Goal: Transaction & Acquisition: Purchase product/service

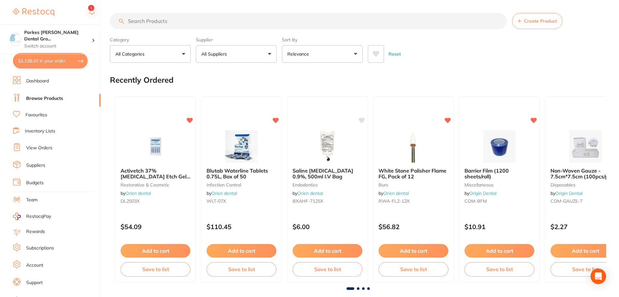
click at [261, 23] on input "search" at bounding box center [308, 21] width 397 height 16
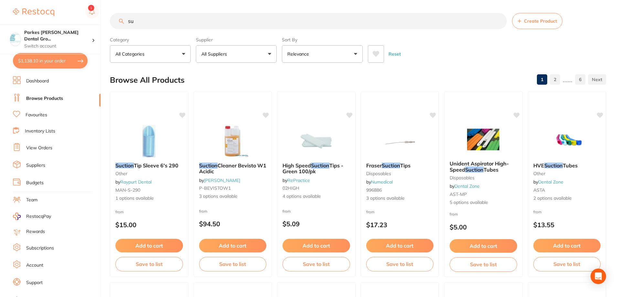
type input "s"
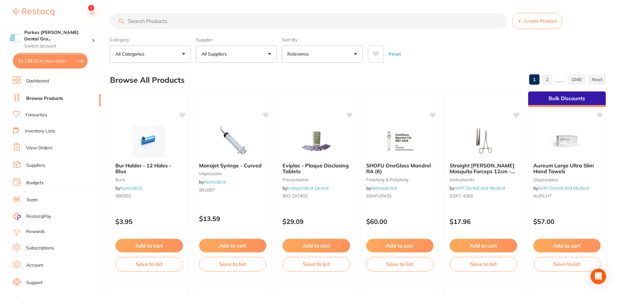
click at [249, 57] on button "All Suppliers" at bounding box center [236, 53] width 81 height 17
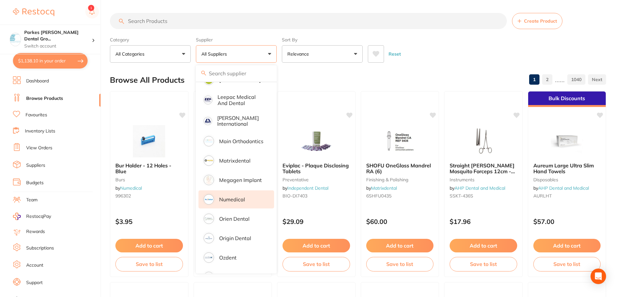
scroll to position [485, 0]
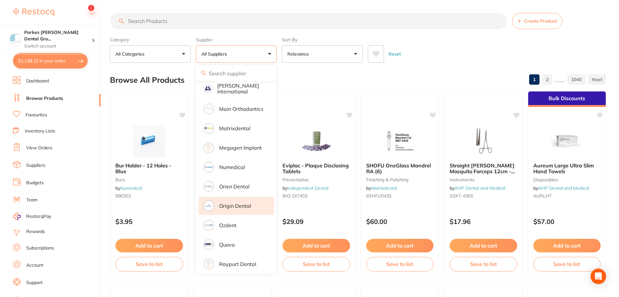
click at [244, 203] on p "Origin Dental" at bounding box center [235, 206] width 32 height 6
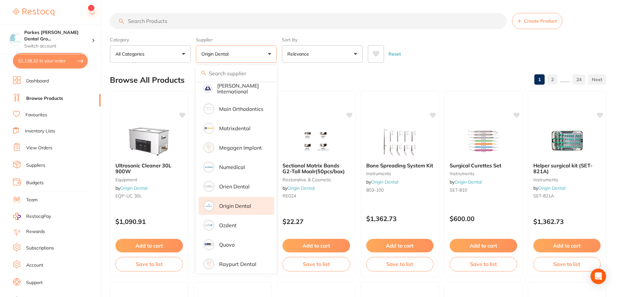
click at [232, 16] on input "search" at bounding box center [308, 21] width 397 height 16
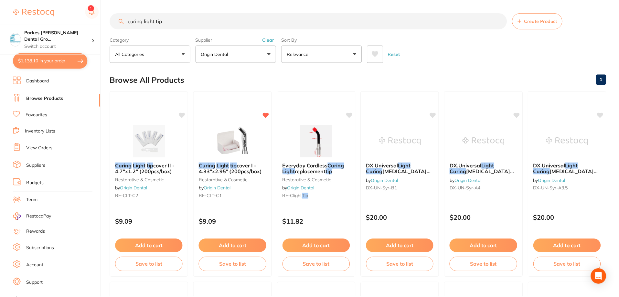
scroll to position [405, 0]
type input "curing light tip"
click at [327, 243] on button "Add to cart" at bounding box center [316, 246] width 68 height 14
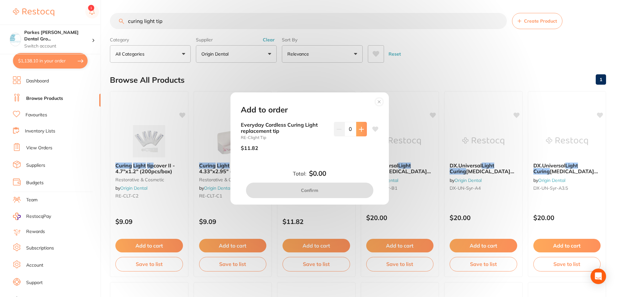
click at [359, 128] on icon at bounding box center [361, 129] width 5 height 5
type input "2"
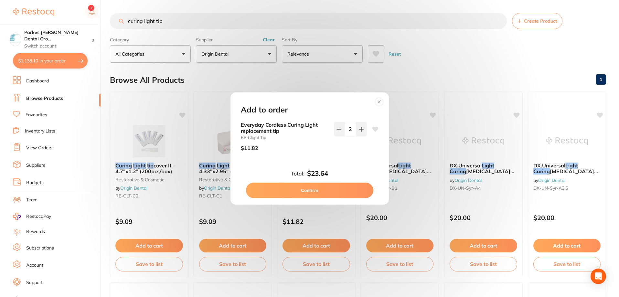
click at [331, 188] on button "Confirm" at bounding box center [309, 191] width 127 height 16
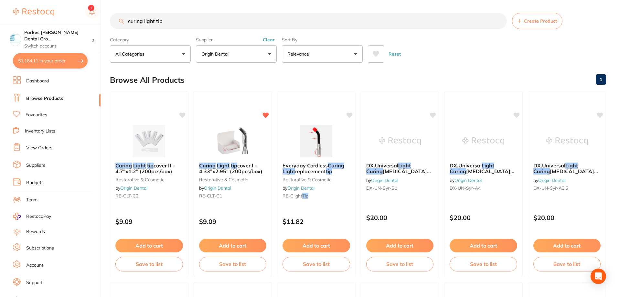
drag, startPoint x: 212, startPoint y: 12, endPoint x: 154, endPoint y: 17, distance: 58.7
click at [193, 24] on input "tipcuring light" at bounding box center [308, 21] width 397 height 16
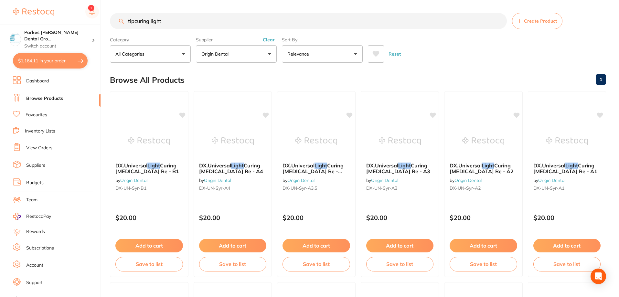
drag, startPoint x: 193, startPoint y: 24, endPoint x: 181, endPoint y: 23, distance: 12.0
click at [185, 23] on input "tipcuring light" at bounding box center [308, 21] width 397 height 16
type input "t"
click at [268, 40] on button "Clear" at bounding box center [269, 40] width 16 height 6
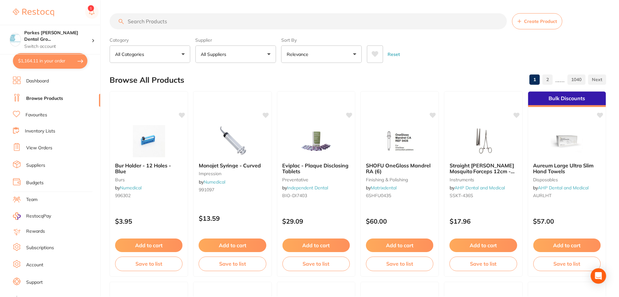
scroll to position [485, 0]
click at [233, 26] on input "search" at bounding box center [308, 21] width 397 height 16
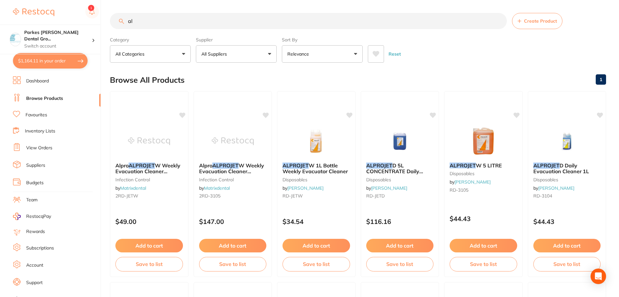
type input "a"
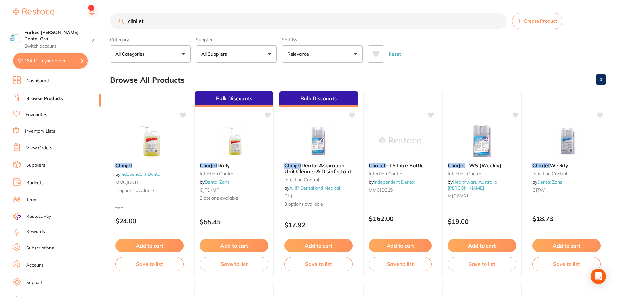
scroll to position [0, 0]
type input "clinijet"
drag, startPoint x: 174, startPoint y: 25, endPoint x: 90, endPoint y: 23, distance: 84.0
click at [80, 19] on div "$1,164.11 Parkes [PERSON_NAME] Dental Gro... Switch account Parkes [PERSON_NAME…" at bounding box center [309, 148] width 619 height 297
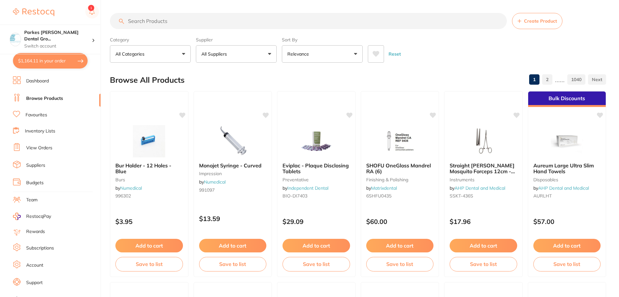
paste input "MJCJDS5"
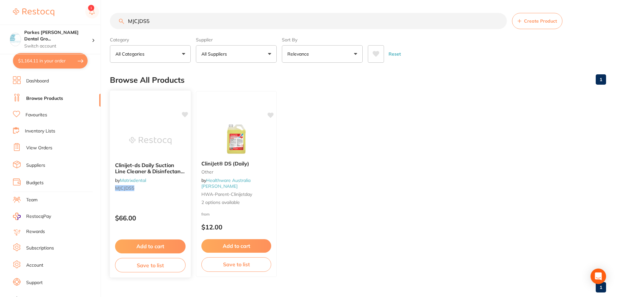
type input "MJCJDS5"
click at [160, 244] on button "Add to cart" at bounding box center [150, 246] width 70 height 14
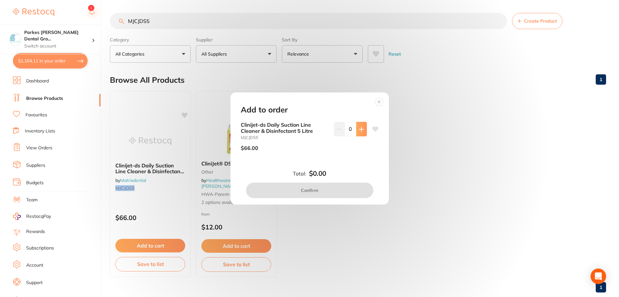
click at [359, 128] on icon at bounding box center [361, 129] width 4 height 4
type input "1"
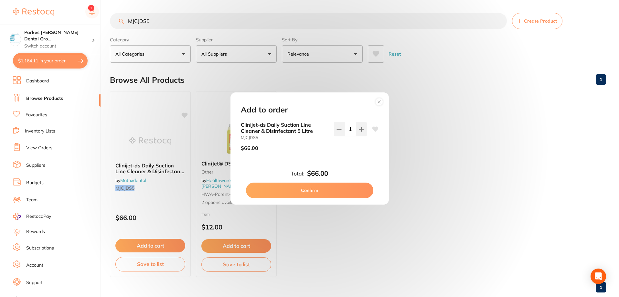
click at [339, 192] on button "Confirm" at bounding box center [309, 191] width 127 height 16
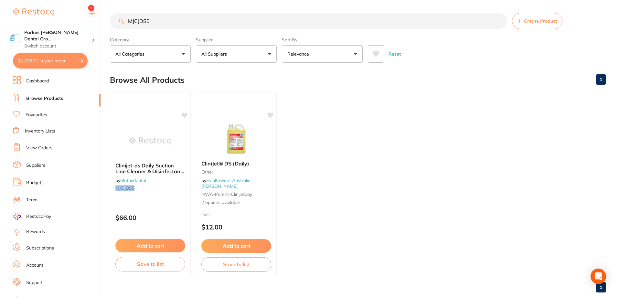
click at [502, 21] on input "MJCJDS5" at bounding box center [308, 21] width 397 height 16
click at [498, 22] on input "MJCJDS5" at bounding box center [308, 21] width 397 height 16
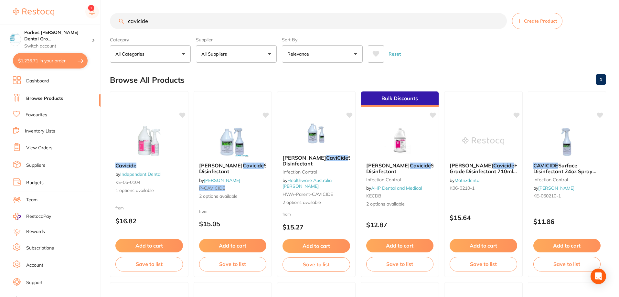
type input "cavicide"
drag, startPoint x: 159, startPoint y: 20, endPoint x: 106, endPoint y: 29, distance: 53.7
click at [106, 29] on div "$1,236.71 Parkes [PERSON_NAME] Dental Gro... Switch account Parkes [PERSON_NAME…" at bounding box center [309, 148] width 619 height 297
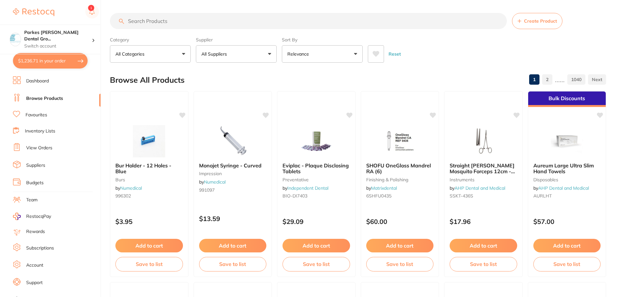
paste input "KE-060104-1"
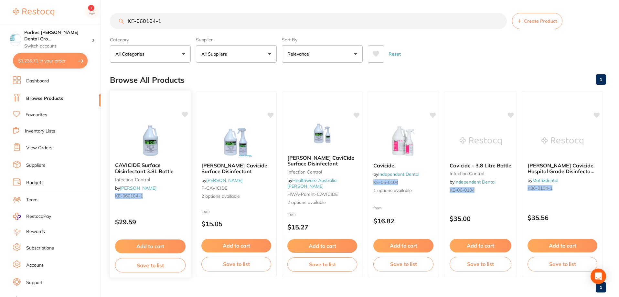
type input "KE-060104-1"
click at [163, 245] on button "Add to cart" at bounding box center [150, 246] width 70 height 14
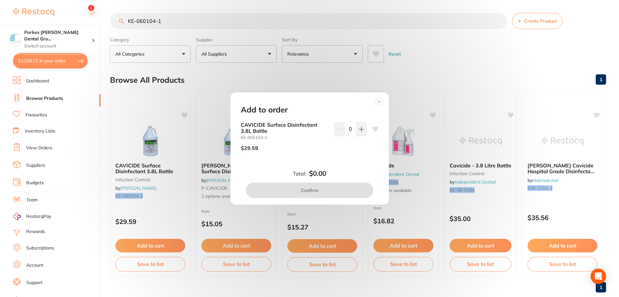
drag, startPoint x: 360, startPoint y: 127, endPoint x: 345, endPoint y: 153, distance: 31.0
click at [360, 127] on icon at bounding box center [361, 129] width 5 height 5
type input "1"
click at [325, 187] on button "Confirm" at bounding box center [309, 191] width 127 height 16
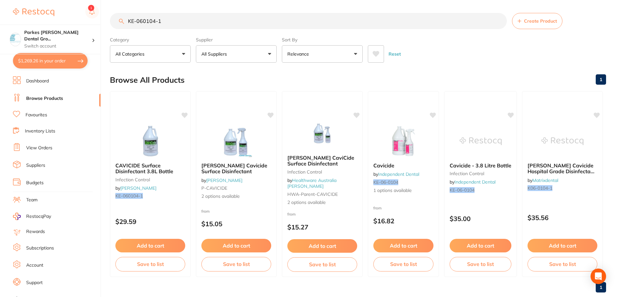
scroll to position [0, 0]
drag, startPoint x: 177, startPoint y: 23, endPoint x: 64, endPoint y: 27, distance: 112.5
click at [66, 27] on div "$1,269.26 Parkes [PERSON_NAME] Dental Gro... Switch account Parkes [PERSON_NAME…" at bounding box center [309, 148] width 619 height 297
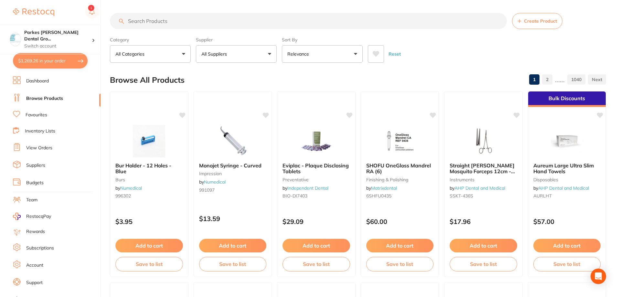
click at [172, 15] on input "search" at bounding box center [308, 21] width 397 height 16
click at [172, 17] on input "search" at bounding box center [308, 21] width 397 height 16
paste input "RD-JETW"
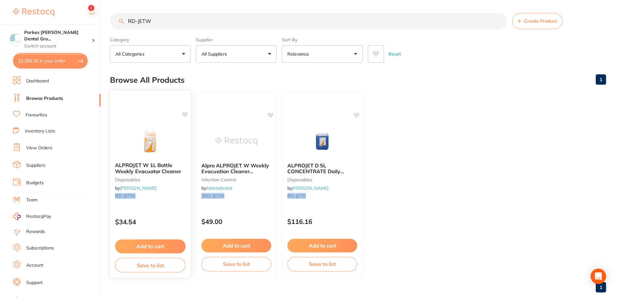
type input "RD-JETW"
click at [169, 245] on button "Add to cart" at bounding box center [150, 246] width 70 height 14
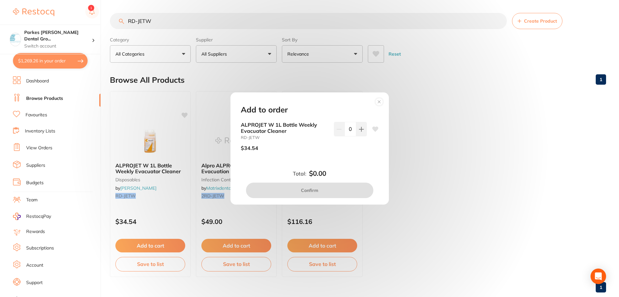
click at [378, 103] on circle at bounding box center [378, 101] width 7 height 7
